Goal: Use online tool/utility: Utilize a website feature to perform a specific function

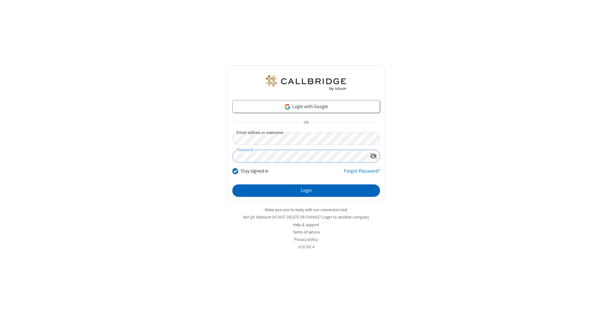
click at [306, 191] on button "Login" at bounding box center [307, 190] width 148 height 13
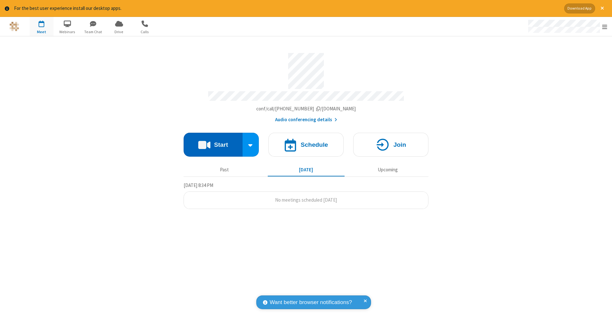
click at [213, 141] on button "Start" at bounding box center [213, 145] width 59 height 24
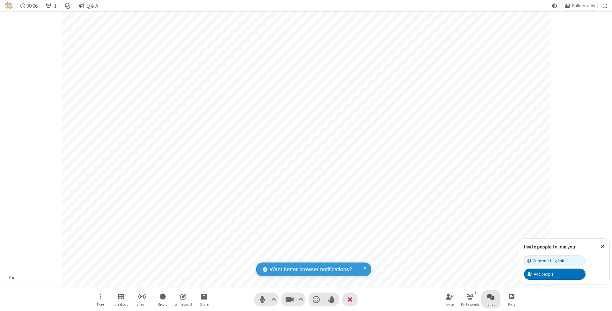
click at [491, 296] on span "Open chat" at bounding box center [491, 297] width 8 height 8
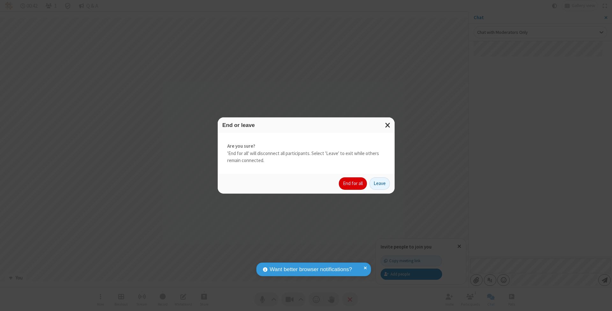
click at [353, 183] on button "End for all" at bounding box center [353, 183] width 28 height 13
